Goal: Use online tool/utility: Utilize a website feature to perform a specific function

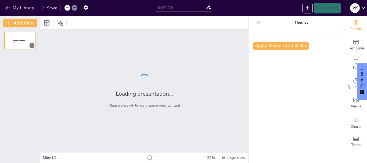
type input "Україна: Країна героїв та їхній внесок у незалежність"
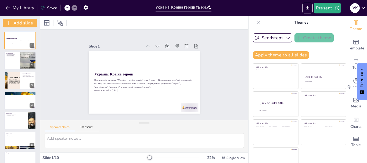
click at [253, 154] on div at bounding box center [275, 161] width 45 height 26
click at [9, 59] on div at bounding box center [20, 61] width 32 height 18
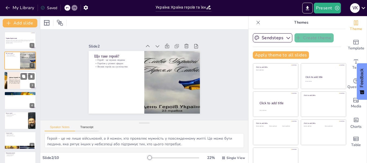
click at [14, 80] on div at bounding box center [12, 80] width 35 height 18
type textarea "Історія України багата на приклади героїзму. Від козацької доби до сьогодні, [D…"
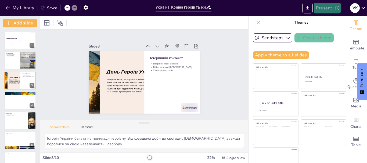
click at [332, 9] on button "Present" at bounding box center [327, 8] width 27 height 11
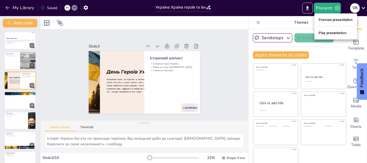
click at [330, 34] on li "Play presentation" at bounding box center [335, 33] width 43 height 9
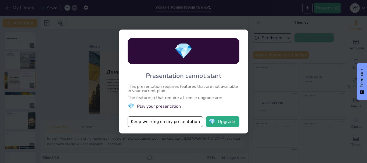
click at [260, 45] on div "💎 Presentation cannot start This presentation requires features that are not av…" at bounding box center [183, 81] width 367 height 163
click at [167, 124] on button "Keep working on my presentation" at bounding box center [165, 121] width 75 height 11
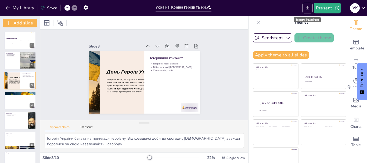
click at [307, 9] on icon "Export to PowerPoint" at bounding box center [307, 8] width 6 height 6
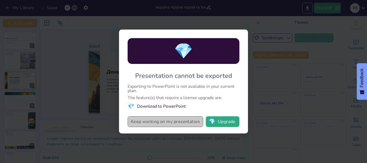
click at [159, 123] on button "Keep working on my presentation" at bounding box center [165, 121] width 75 height 11
